Goal: Task Accomplishment & Management: Complete application form

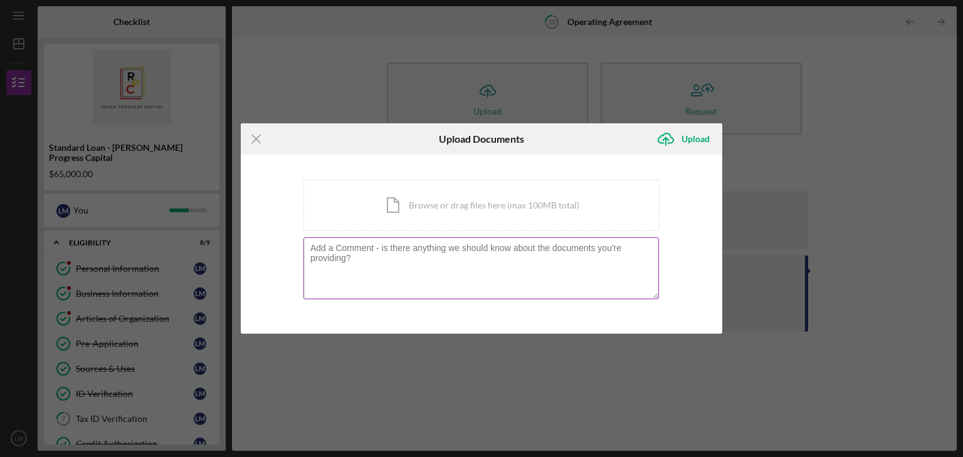
scroll to position [198, 0]
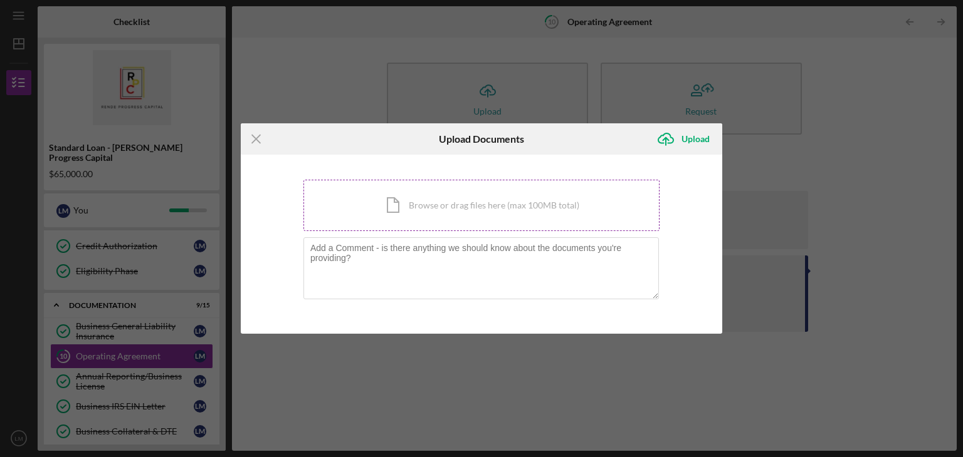
click at [462, 197] on div "Icon/Document Browse or drag files here (max 100MB total) Tap to choose files o…" at bounding box center [481, 205] width 356 height 51
click at [817, 204] on div "Icon/Menu Close Upload Documents Icon/Upload Upload You're uploading documents …" at bounding box center [481, 228] width 963 height 457
click at [257, 141] on line at bounding box center [256, 139] width 8 height 8
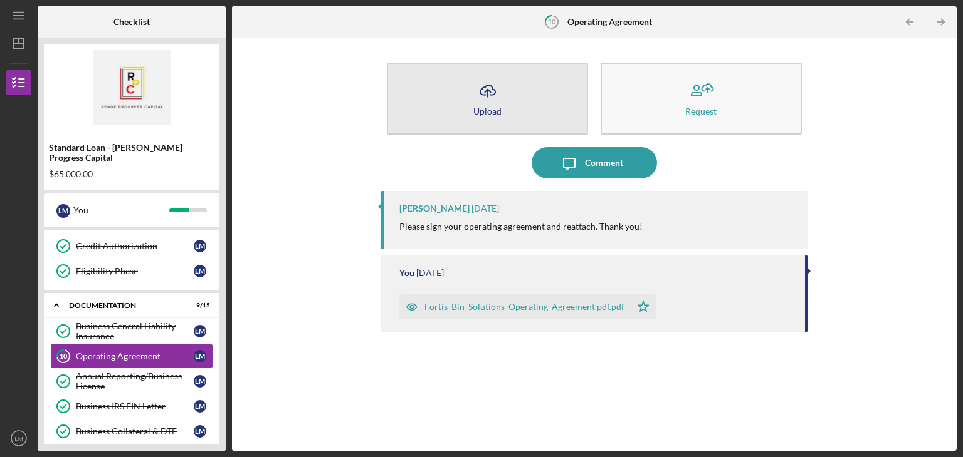
click at [531, 117] on button "Icon/Upload Upload" at bounding box center [487, 99] width 201 height 72
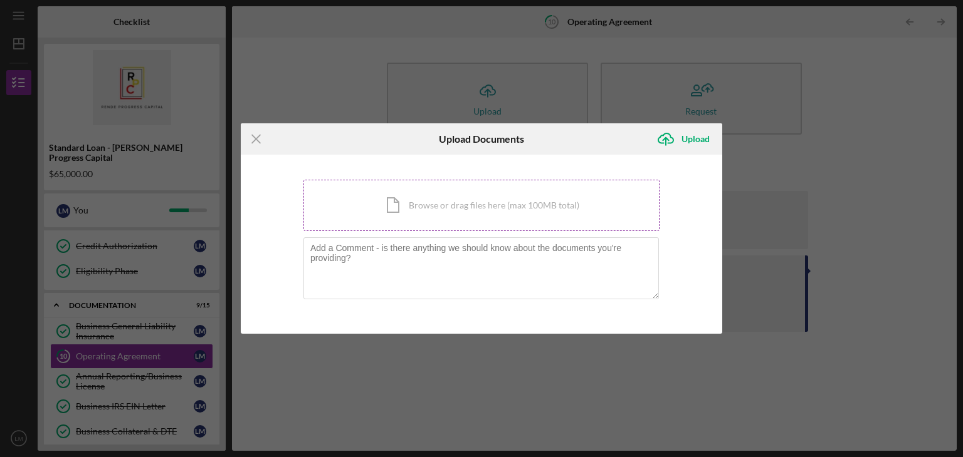
click at [439, 209] on div "Icon/Document Browse or drag files here (max 100MB total) Tap to choose files o…" at bounding box center [481, 205] width 356 height 51
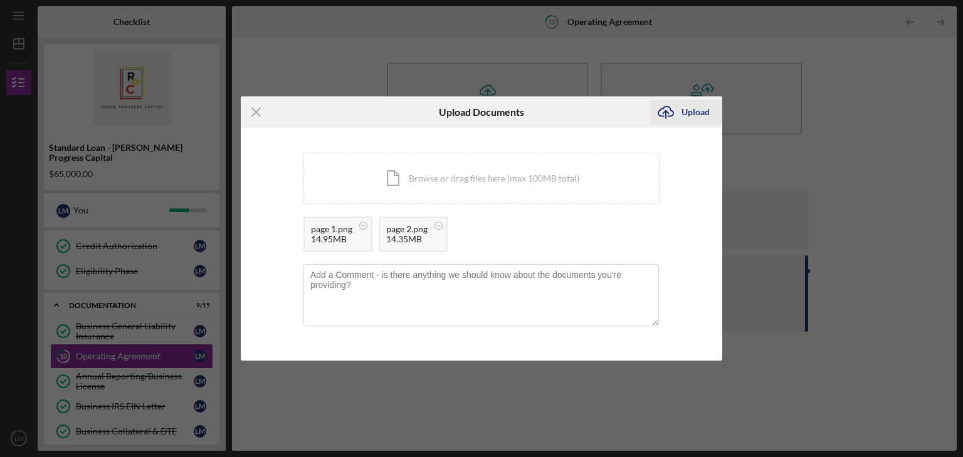
click at [691, 111] on div "Upload" at bounding box center [695, 112] width 28 height 25
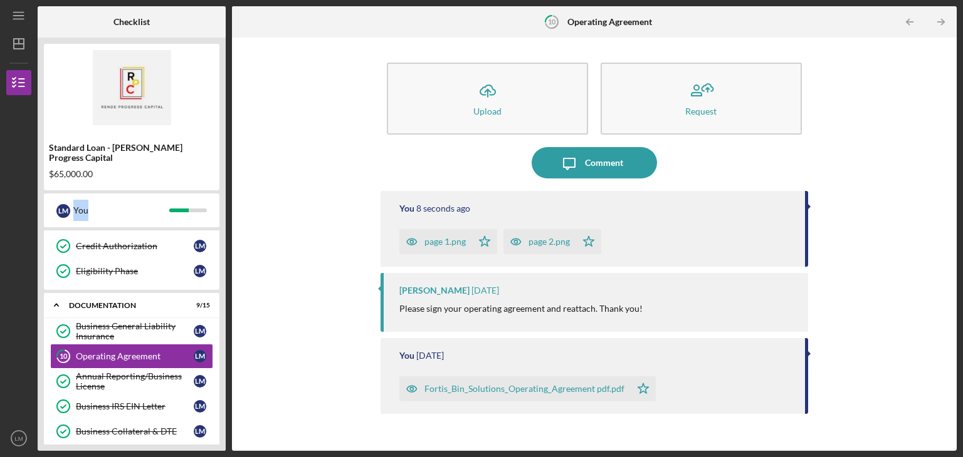
drag, startPoint x: 224, startPoint y: 181, endPoint x: 228, endPoint y: 226, distance: 44.7
click at [228, 226] on div "Checklist Standard Loan - Rende Progress Capital $65,000.00 L M You Icon/Expand…" at bounding box center [497, 228] width 919 height 445
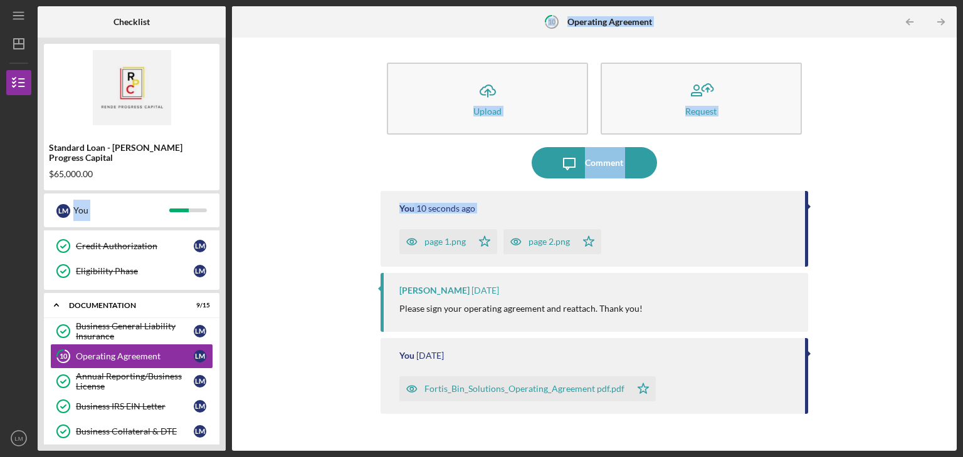
click at [278, 231] on div "Icon/Upload Upload Request Icon/Message Comment You 10 seconds ago page 1.png I…" at bounding box center [594, 244] width 712 height 401
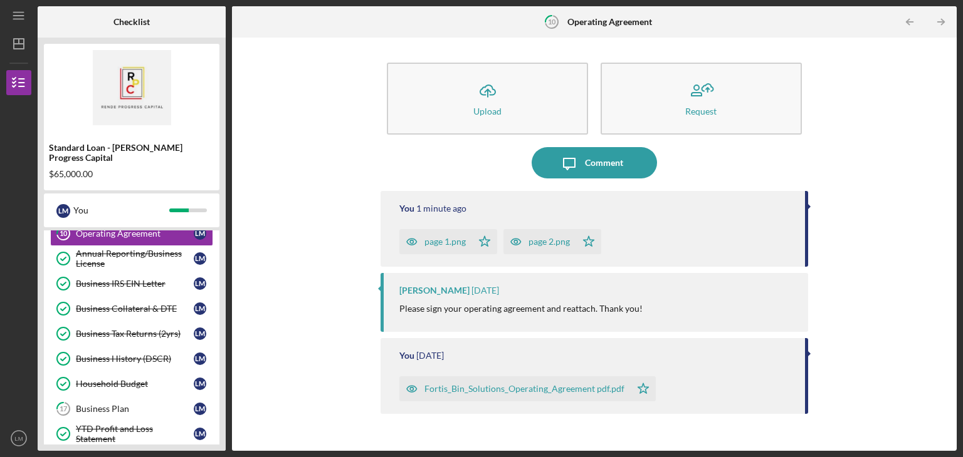
scroll to position [328, 0]
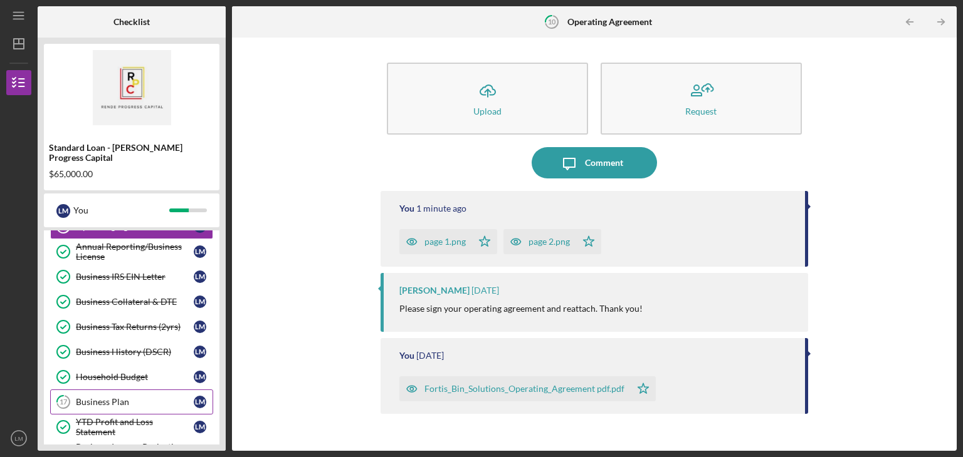
click at [116, 397] on div "Business Plan" at bounding box center [135, 402] width 118 height 10
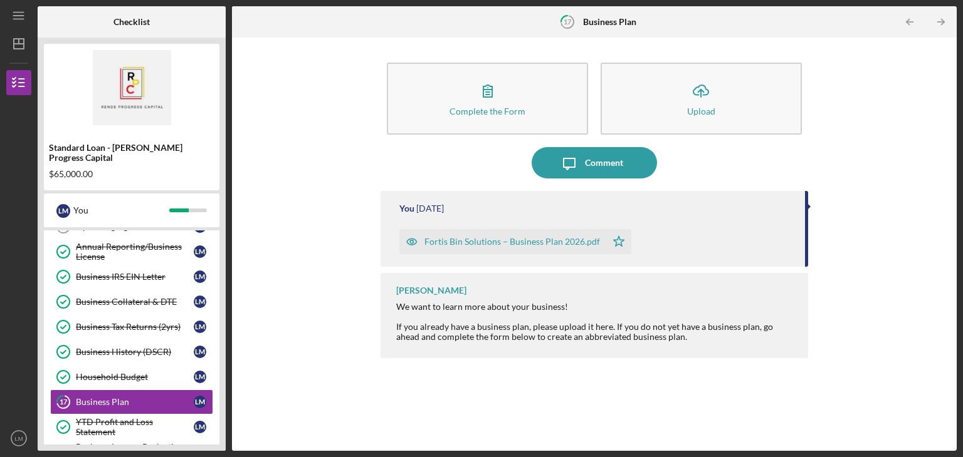
click at [525, 237] on div "Fortis Bin Solutions – Business Plan 2026.pdf" at bounding box center [511, 242] width 175 height 10
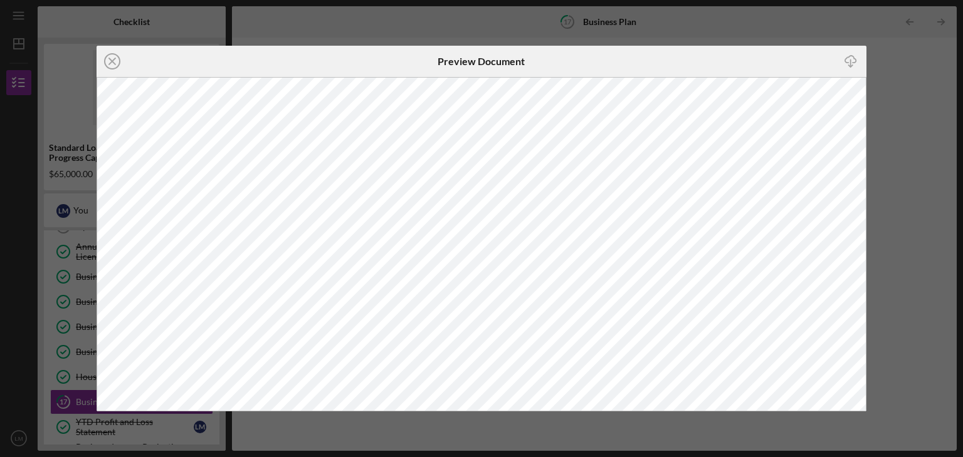
click at [938, 121] on div "Icon/Close Preview Document Icon/Download" at bounding box center [481, 228] width 963 height 457
